Goal: Check status: Check status

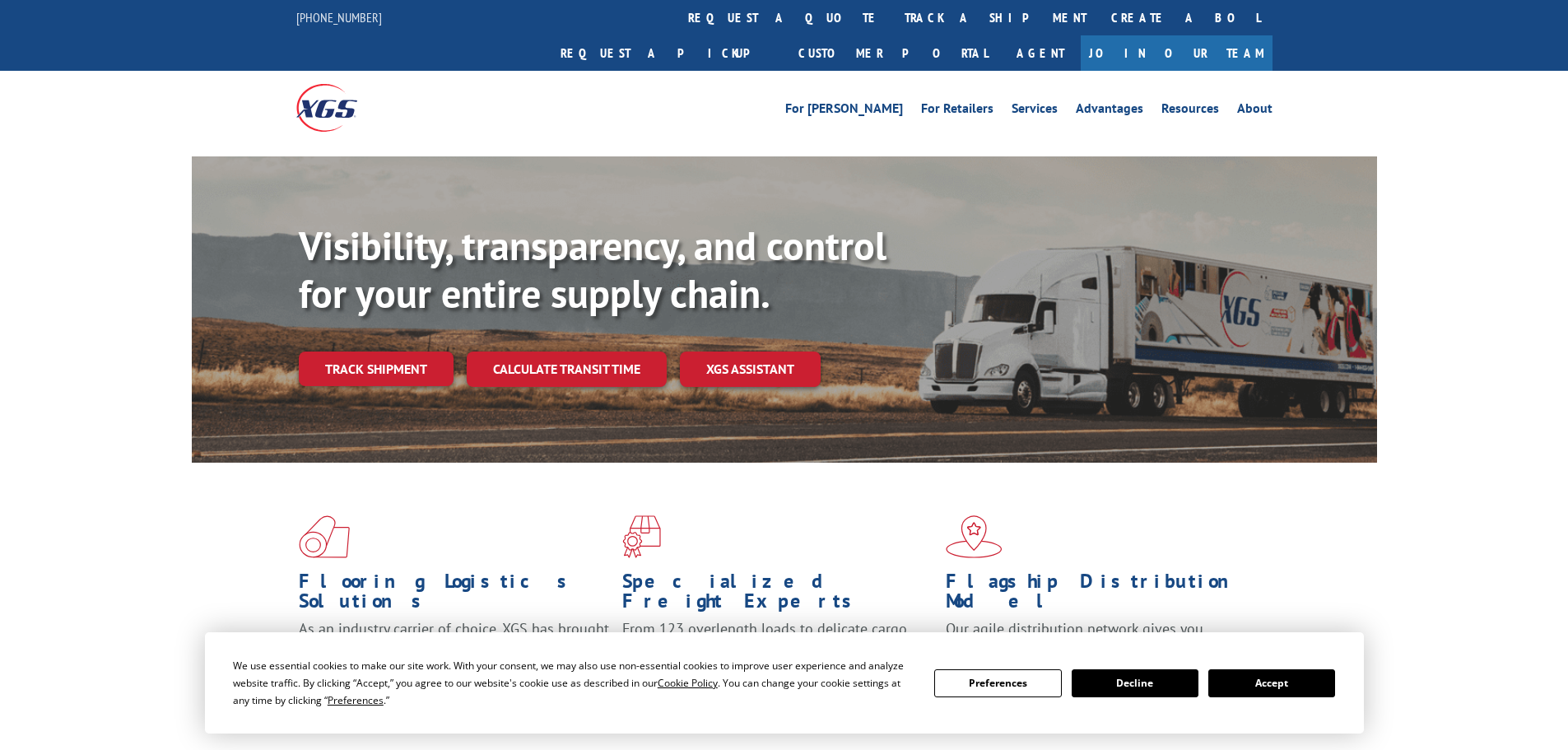
click at [1259, 681] on button "Accept" at bounding box center [1272, 683] width 127 height 28
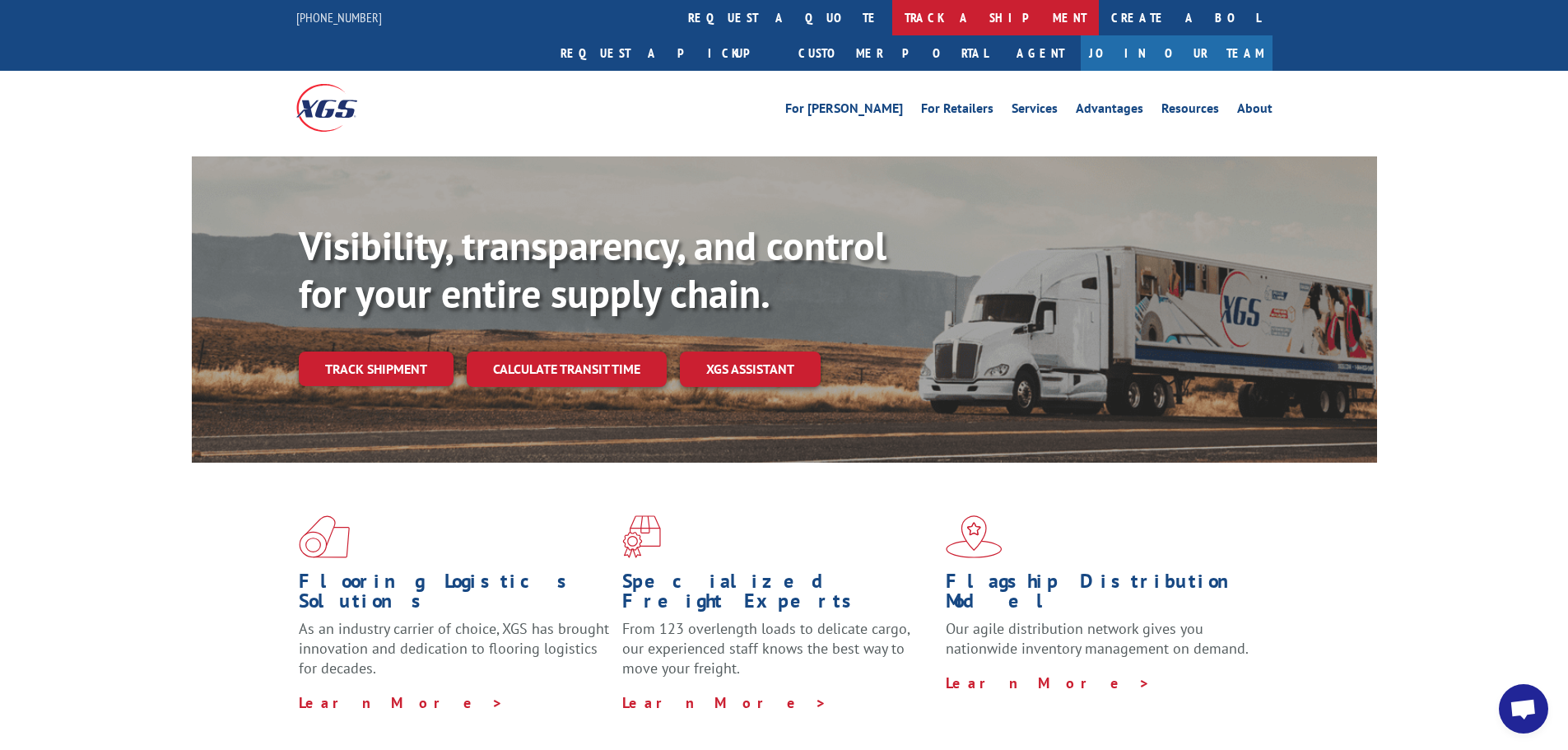
click at [892, 18] on link "track a shipment" at bounding box center [995, 18] width 207 height 35
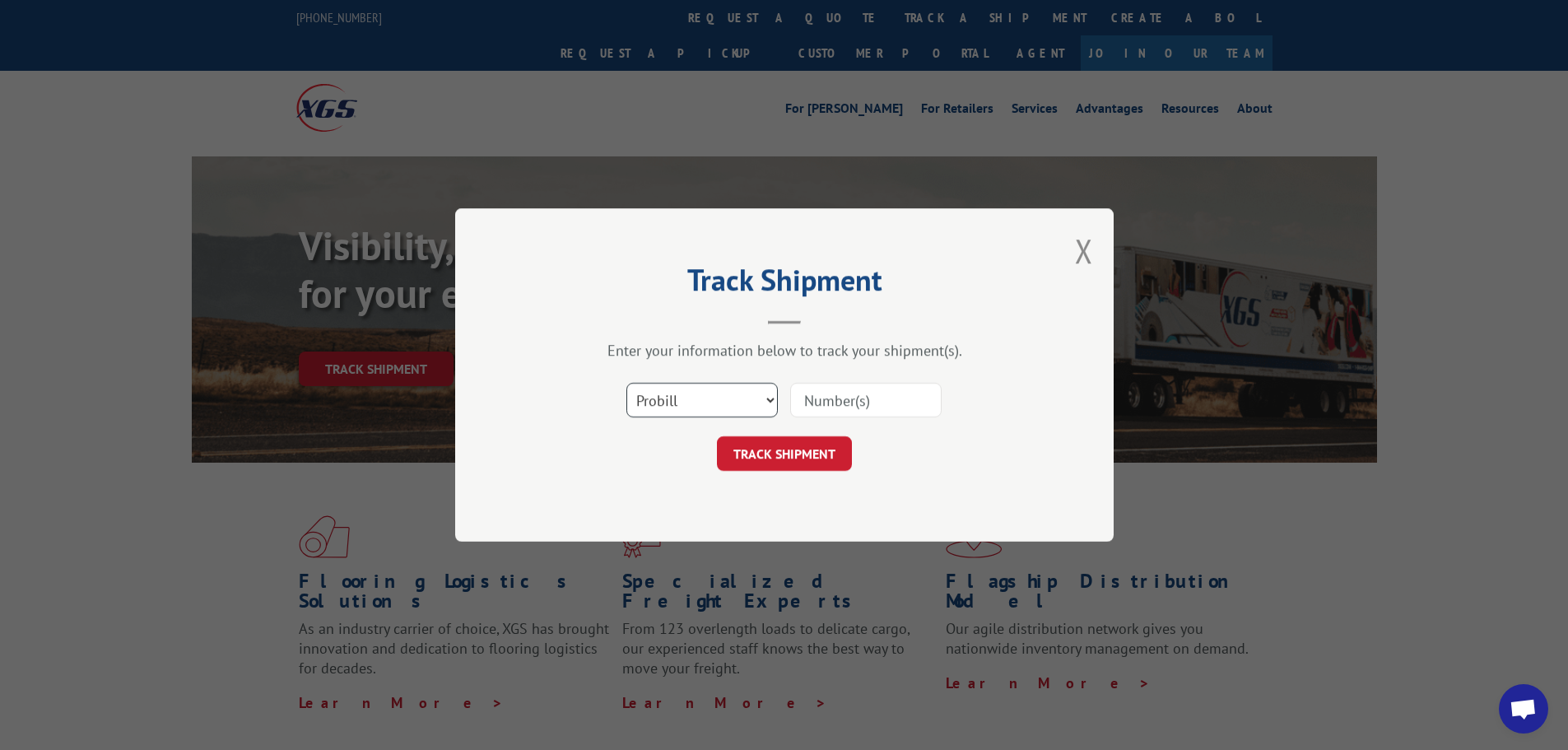
click at [713, 411] on select "Select category... Probill BOL PO" at bounding box center [702, 400] width 151 height 35
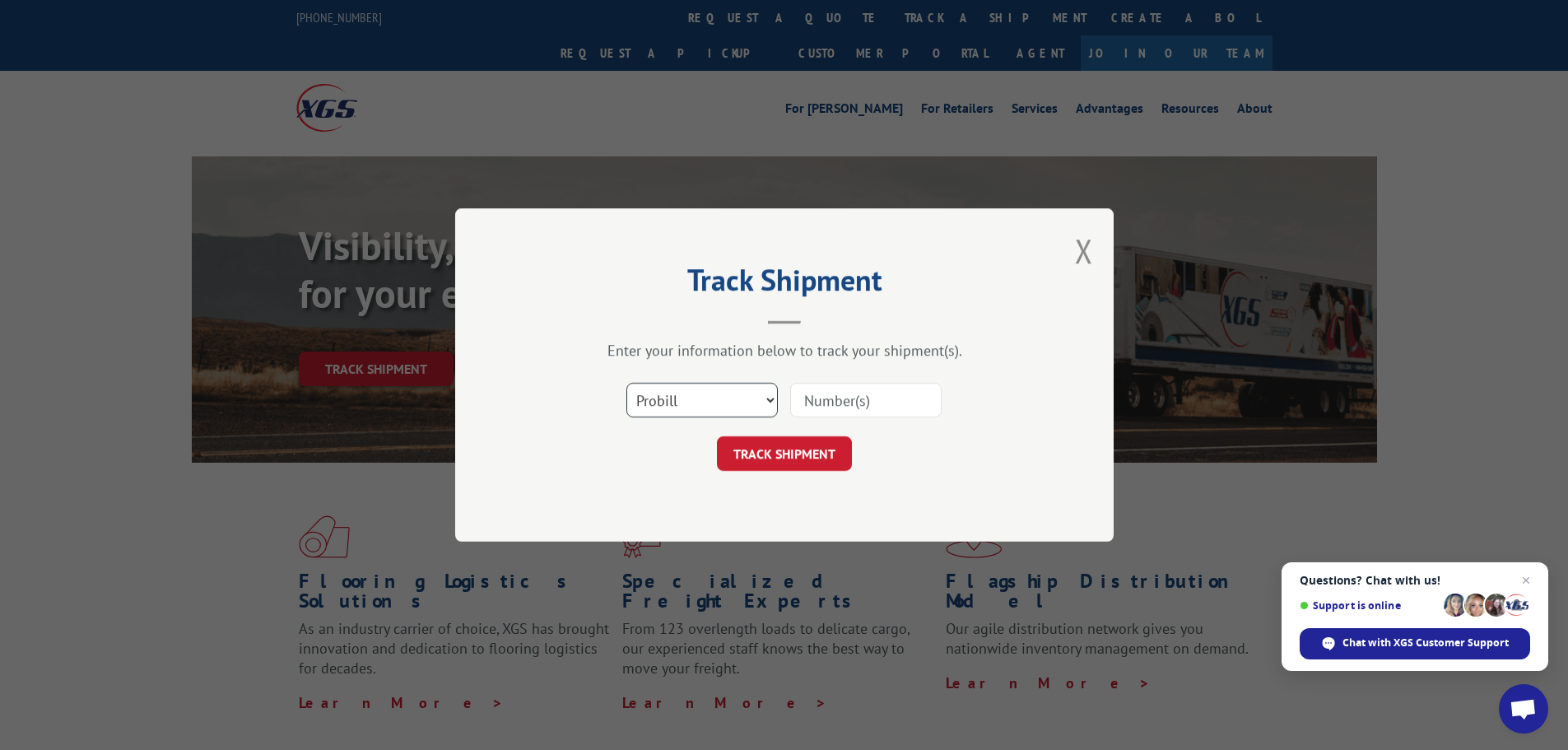
select select "bol"
click at [626, 383] on select "Select category... Probill BOL PO" at bounding box center [702, 400] width 151 height 35
click at [830, 398] on input at bounding box center [866, 400] width 151 height 35
paste input "5495327"
type input "5495327"
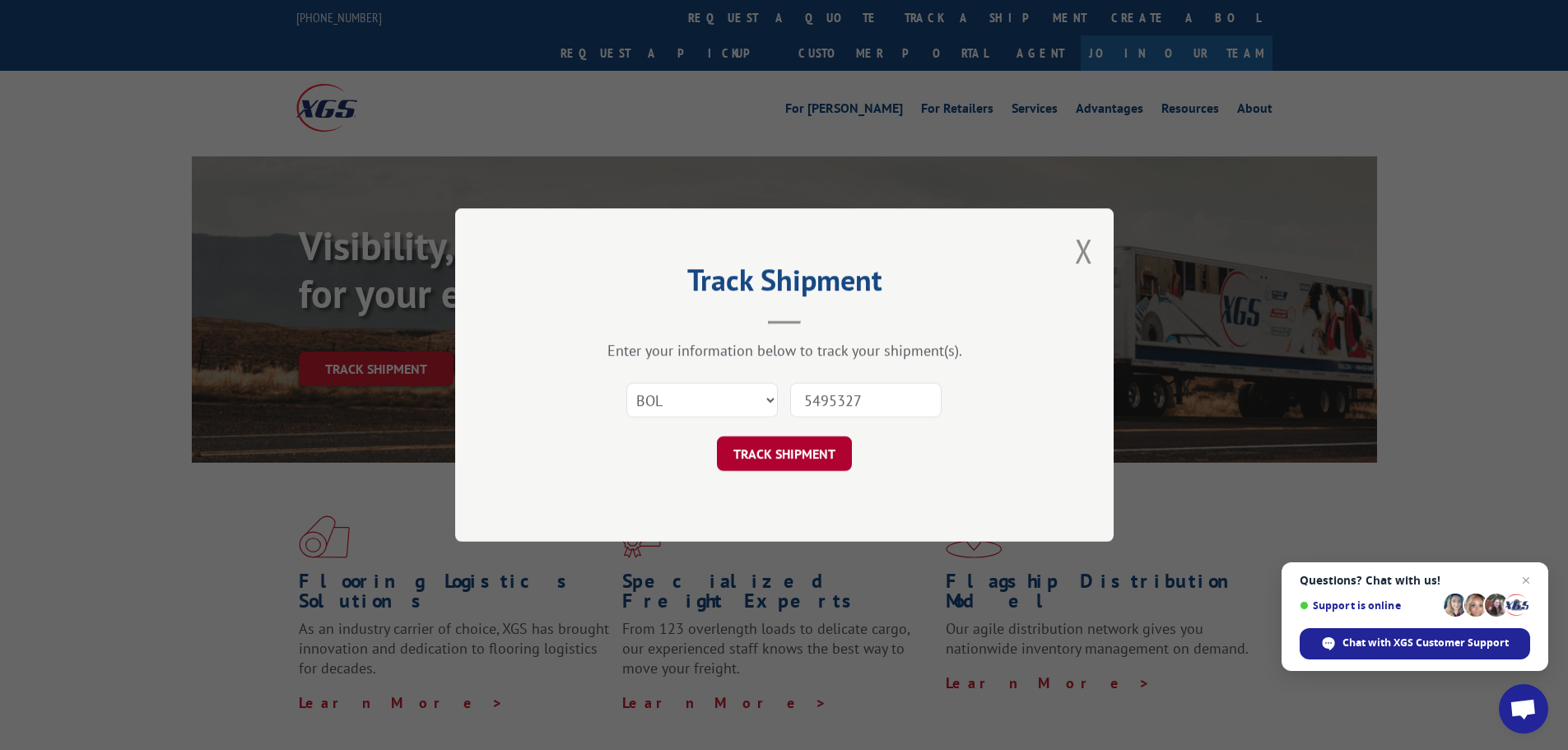
click at [799, 445] on button "TRACK SHIPMENT" at bounding box center [784, 453] width 135 height 35
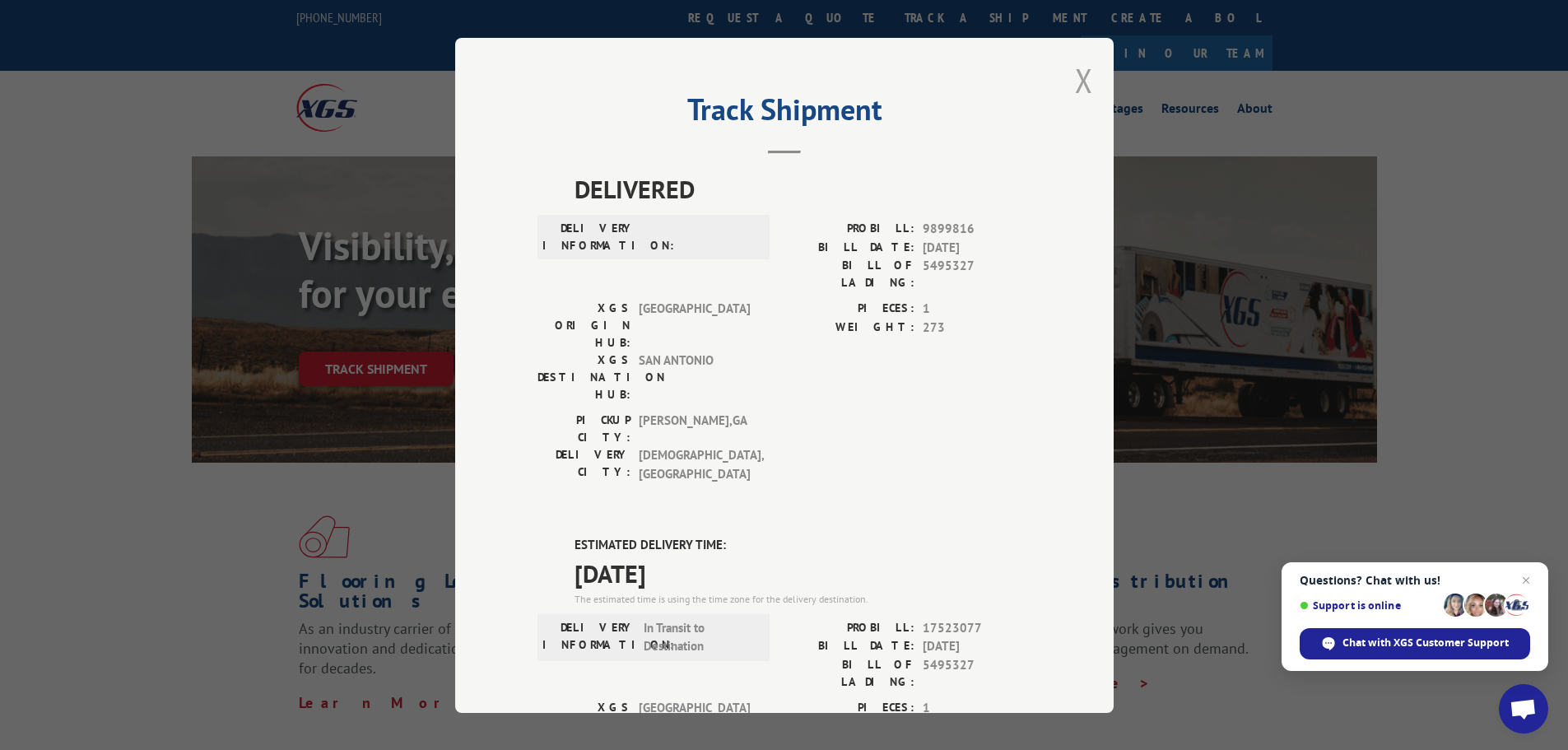
click at [1082, 81] on button "Close modal" at bounding box center [1084, 80] width 18 height 44
